Goal: Find specific page/section

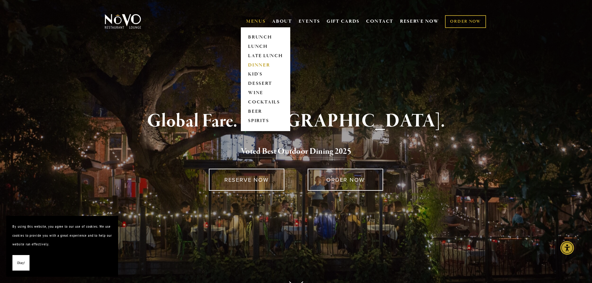
click at [262, 65] on link "DINNER" at bounding box center [265, 65] width 39 height 9
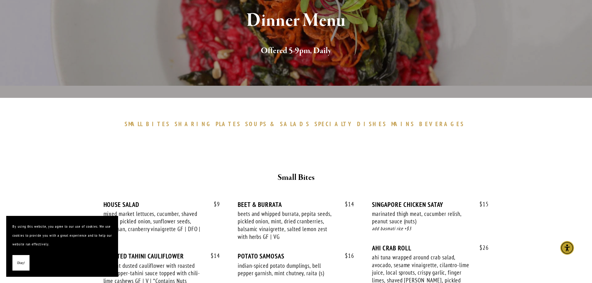
scroll to position [155, 0]
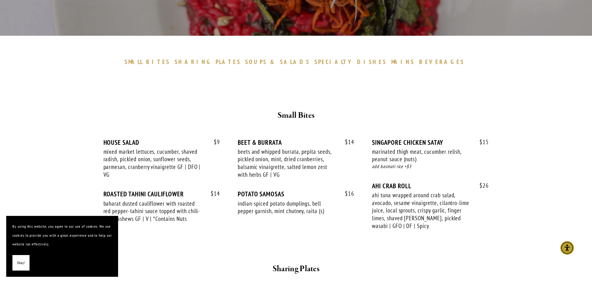
click at [21, 263] on span "Okay!" at bounding box center [21, 262] width 8 height 9
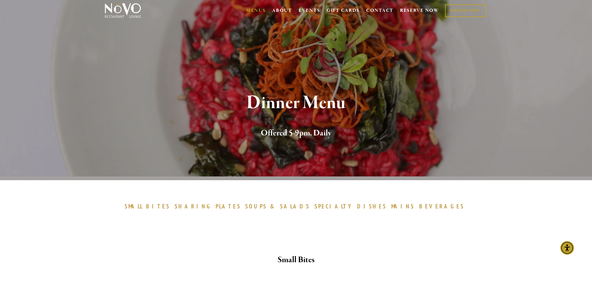
scroll to position [0, 0]
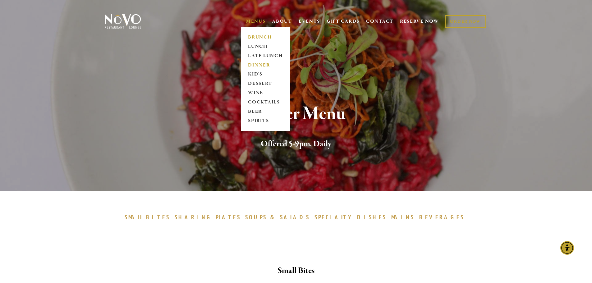
click at [262, 36] on link "BRUNCH" at bounding box center [265, 37] width 39 height 9
